Goal: Task Accomplishment & Management: Complete application form

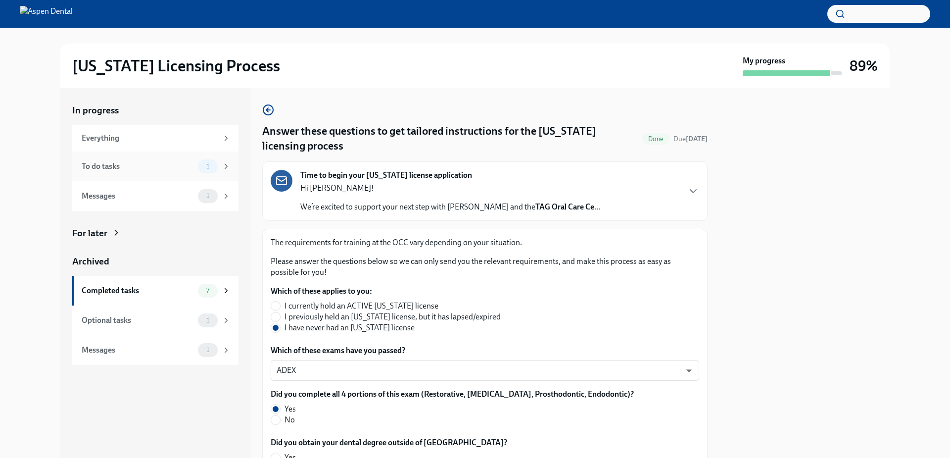
click at [166, 173] on div "To do tasks 1" at bounding box center [155, 166] width 166 height 30
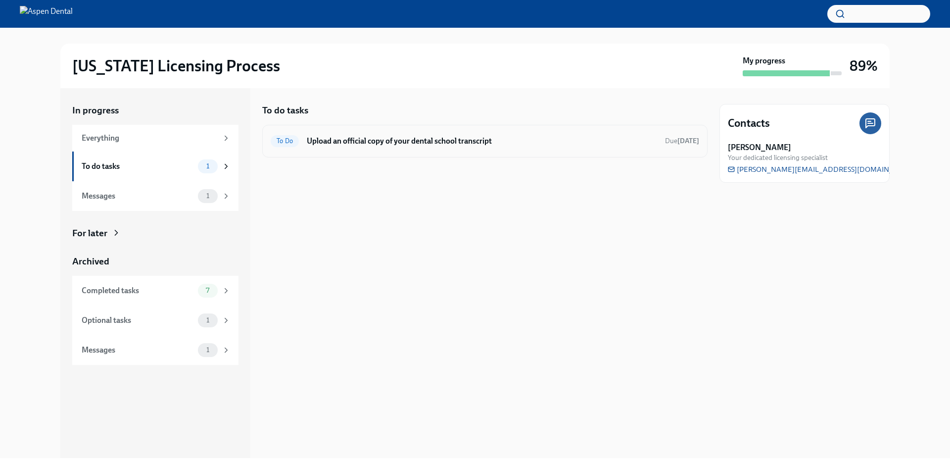
click at [379, 150] on div "To Do Upload an official copy of your dental school transcript Due [DATE]" at bounding box center [485, 141] width 446 height 33
click at [290, 142] on span "To Do" at bounding box center [285, 140] width 28 height 7
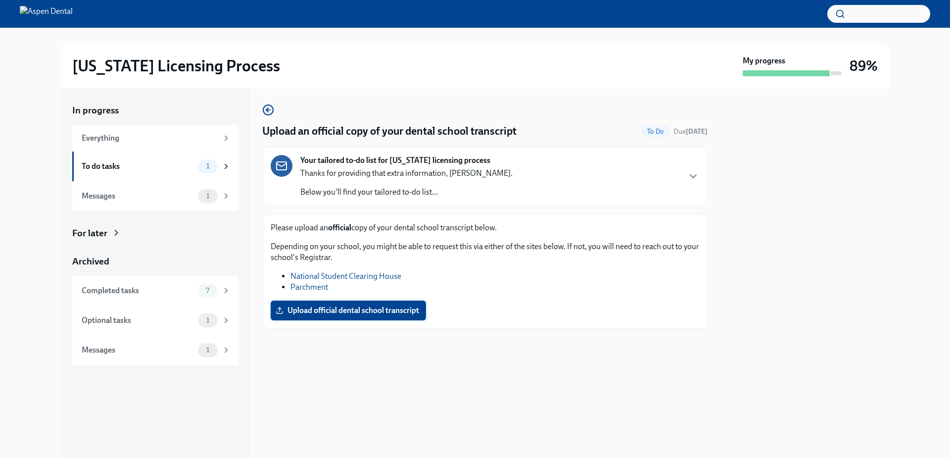
click at [388, 311] on span "Upload official dental school transcript" at bounding box center [349, 310] width 142 height 10
click at [0, 0] on input "Upload official dental school transcript" at bounding box center [0, 0] width 0 height 0
click at [340, 312] on span "Upload official dental school transcript" at bounding box center [349, 310] width 142 height 10
click at [0, 0] on input "Upload official dental school transcript" at bounding box center [0, 0] width 0 height 0
click at [316, 308] on span "Upload official dental school transcript" at bounding box center [349, 310] width 142 height 10
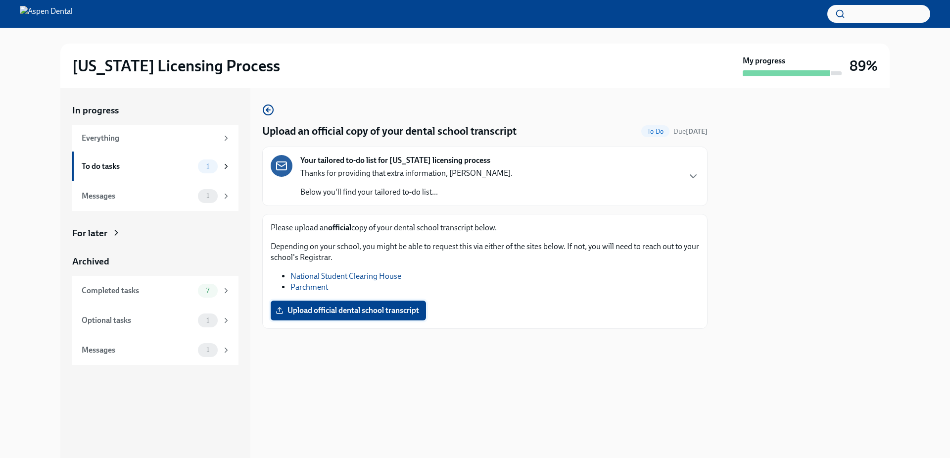
click at [0, 0] on input "Upload official dental school transcript" at bounding box center [0, 0] width 0 height 0
click at [170, 202] on div "Messages 0" at bounding box center [156, 196] width 149 height 14
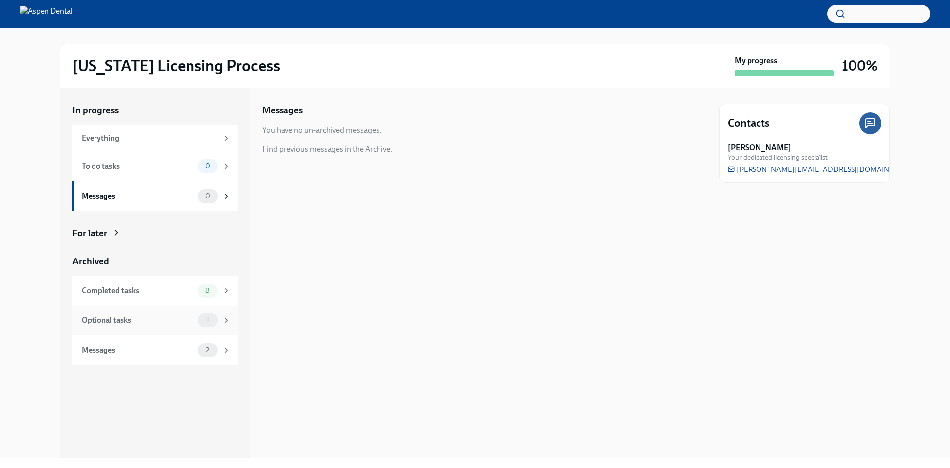
click at [163, 330] on div "Optional tasks 1" at bounding box center [155, 320] width 166 height 30
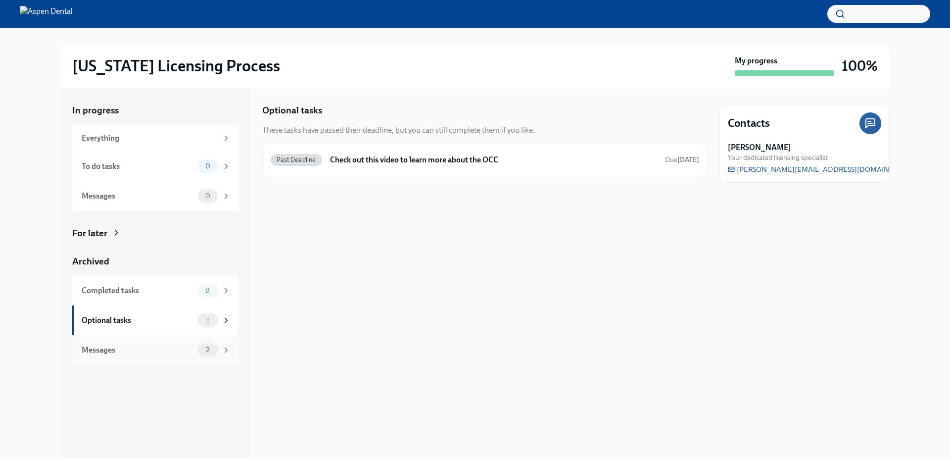
click at [179, 345] on div "Messages" at bounding box center [138, 350] width 112 height 11
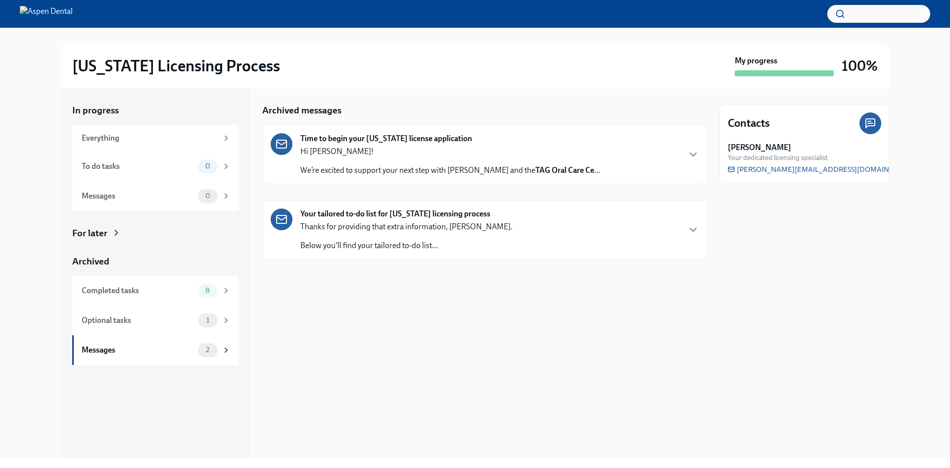
click at [551, 228] on div "Your tailored to-do list for [US_STATE] licensing process Thanks for providing …" at bounding box center [485, 229] width 429 height 43
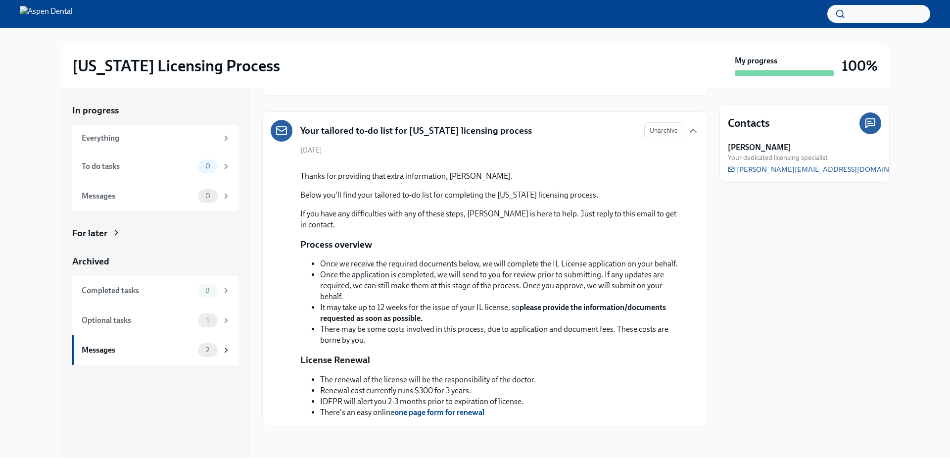
scroll to position [202, 0]
